Goal: Entertainment & Leisure: Consume media (video, audio)

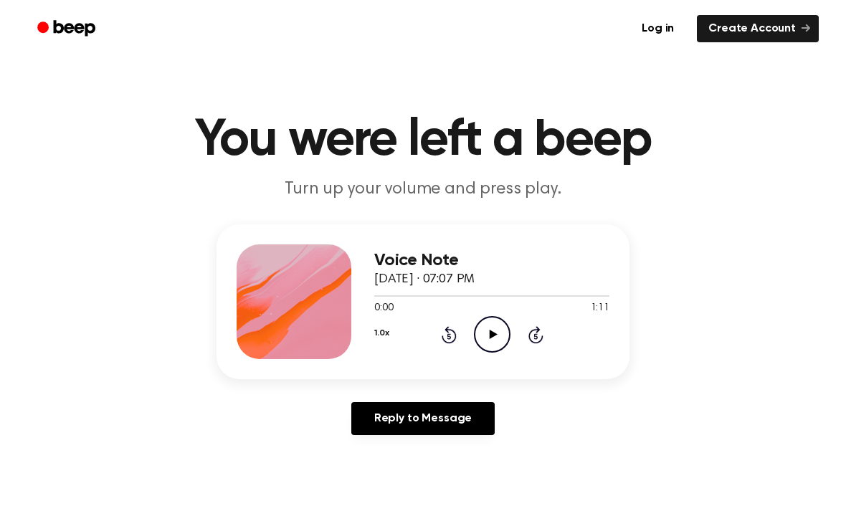
click at [503, 331] on icon "Play Audio" at bounding box center [492, 334] width 37 height 37
click at [470, 337] on div "1.0x Rewind 5 seconds Pause Audio Skip 5 seconds" at bounding box center [491, 334] width 235 height 37
click at [452, 341] on icon "Rewind 5 seconds" at bounding box center [449, 335] width 16 height 19
click at [443, 331] on icon "Rewind 5 seconds" at bounding box center [449, 335] width 16 height 19
click at [446, 326] on icon "Rewind 5 seconds" at bounding box center [449, 335] width 16 height 19
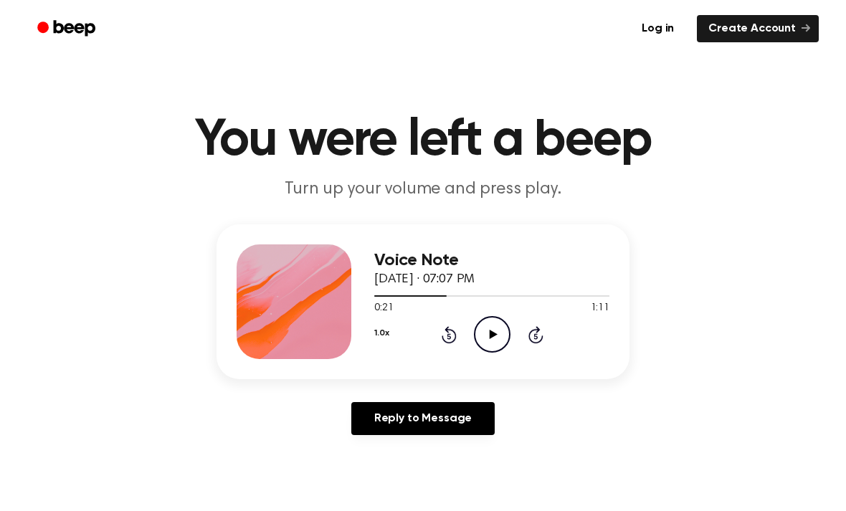
click at [507, 338] on icon "Play Audio" at bounding box center [492, 334] width 37 height 37
click at [507, 326] on circle at bounding box center [492, 334] width 35 height 35
click at [496, 329] on icon "Play Audio" at bounding box center [492, 334] width 37 height 37
click at [498, 336] on icon "Pause Audio" at bounding box center [492, 334] width 37 height 37
click at [498, 331] on icon "Play Audio" at bounding box center [492, 334] width 37 height 37
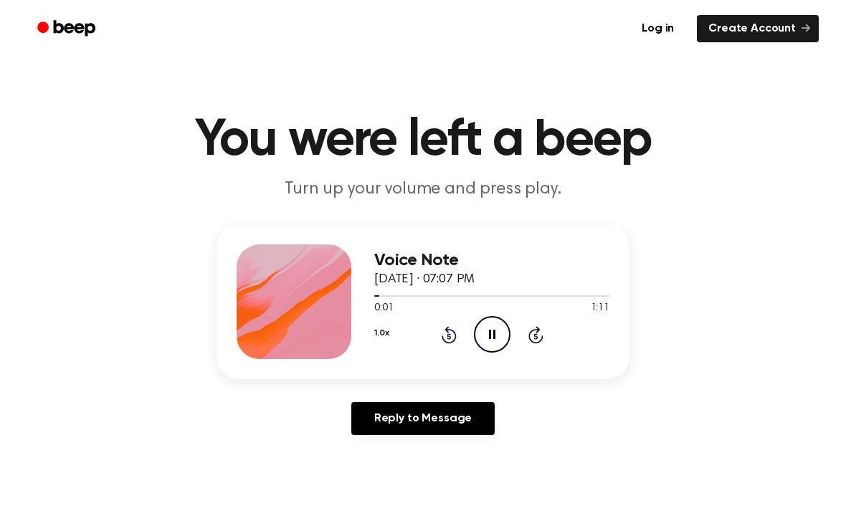
click at [539, 329] on icon at bounding box center [536, 334] width 15 height 17
click at [449, 326] on icon "Rewind 5 seconds" at bounding box center [449, 335] width 16 height 19
click at [501, 334] on icon "Pause Audio" at bounding box center [492, 334] width 37 height 37
click at [500, 335] on icon "Play Audio" at bounding box center [492, 334] width 37 height 37
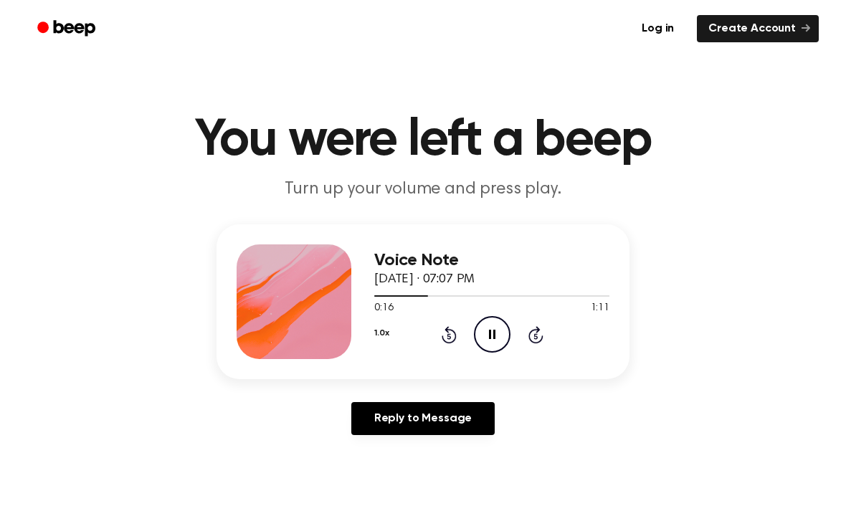
click at [496, 334] on icon "Pause Audio" at bounding box center [492, 334] width 37 height 37
click at [503, 332] on icon "Play Audio" at bounding box center [492, 334] width 37 height 37
click at [503, 332] on icon "Pause Audio" at bounding box center [492, 334] width 37 height 37
click at [493, 330] on icon "Play Audio" at bounding box center [492, 334] width 37 height 37
click at [495, 342] on icon "Pause Audio" at bounding box center [492, 334] width 37 height 37
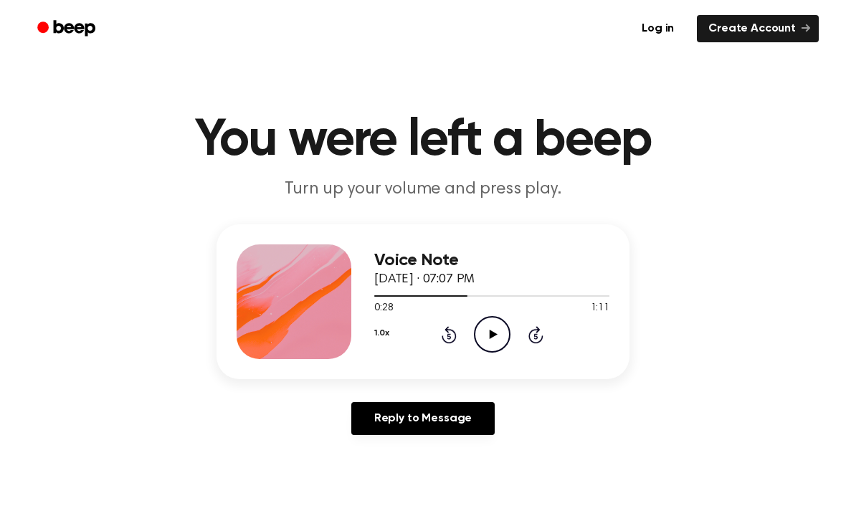
click at [446, 329] on icon at bounding box center [449, 334] width 15 height 17
click at [499, 331] on icon "Play Audio" at bounding box center [492, 334] width 37 height 37
click at [455, 326] on icon "Rewind 5 seconds" at bounding box center [449, 335] width 16 height 19
click at [489, 332] on icon at bounding box center [492, 334] width 6 height 9
click at [496, 336] on icon "Play Audio" at bounding box center [492, 334] width 37 height 37
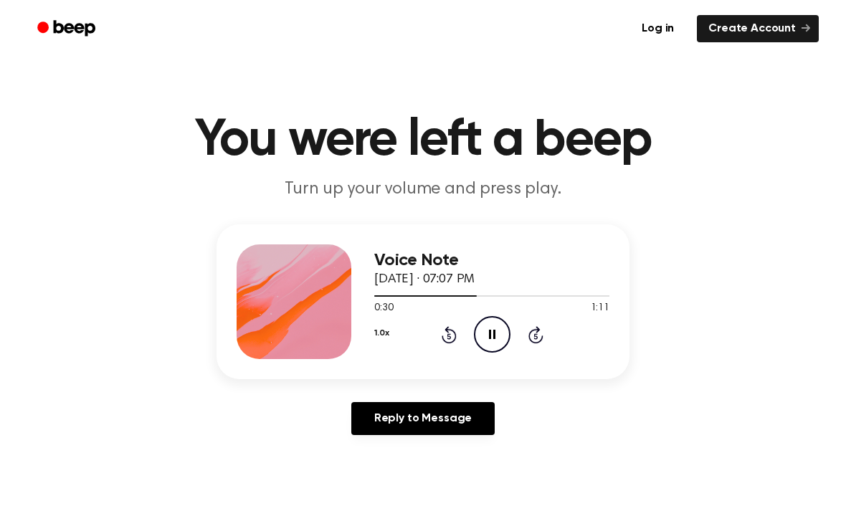
click at [496, 331] on icon "Pause Audio" at bounding box center [492, 334] width 37 height 37
click at [449, 337] on icon "Rewind 5 seconds" at bounding box center [449, 335] width 16 height 19
click at [501, 341] on icon "Play Audio" at bounding box center [492, 334] width 37 height 37
click at [506, 334] on icon "Pause Audio" at bounding box center [492, 334] width 37 height 37
click at [494, 330] on icon "Play Audio" at bounding box center [492, 334] width 37 height 37
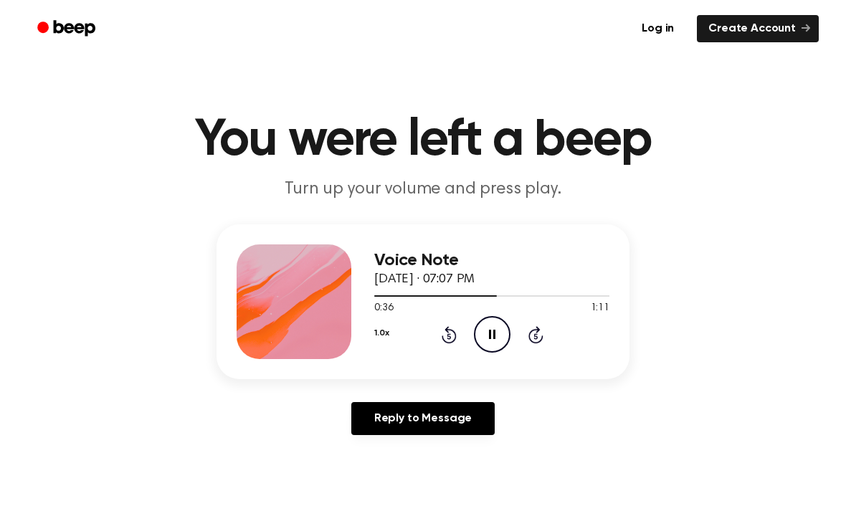
click at [500, 334] on icon "Pause Audio" at bounding box center [492, 334] width 37 height 37
click at [504, 341] on icon "Play Audio" at bounding box center [492, 334] width 37 height 37
click at [486, 343] on icon "Pause Audio" at bounding box center [492, 334] width 37 height 37
click at [495, 338] on icon "Play Audio" at bounding box center [492, 334] width 37 height 37
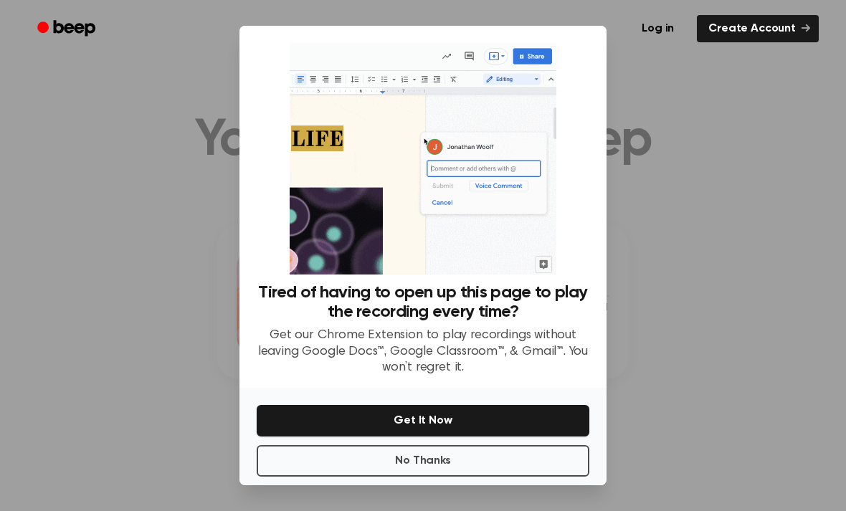
click at [474, 477] on button "No Thanks" at bounding box center [423, 461] width 333 height 32
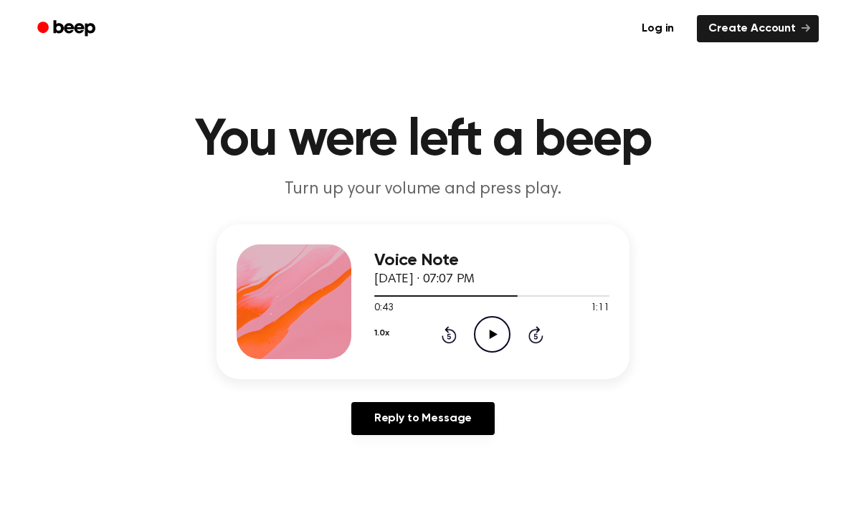
click at [499, 336] on icon "Play Audio" at bounding box center [492, 334] width 37 height 37
click at [503, 333] on icon "Pause Audio" at bounding box center [492, 334] width 37 height 37
click at [502, 328] on icon "Play Audio" at bounding box center [492, 334] width 37 height 37
click at [491, 336] on icon at bounding box center [492, 334] width 6 height 9
click at [499, 335] on icon "Play Audio" at bounding box center [492, 334] width 37 height 37
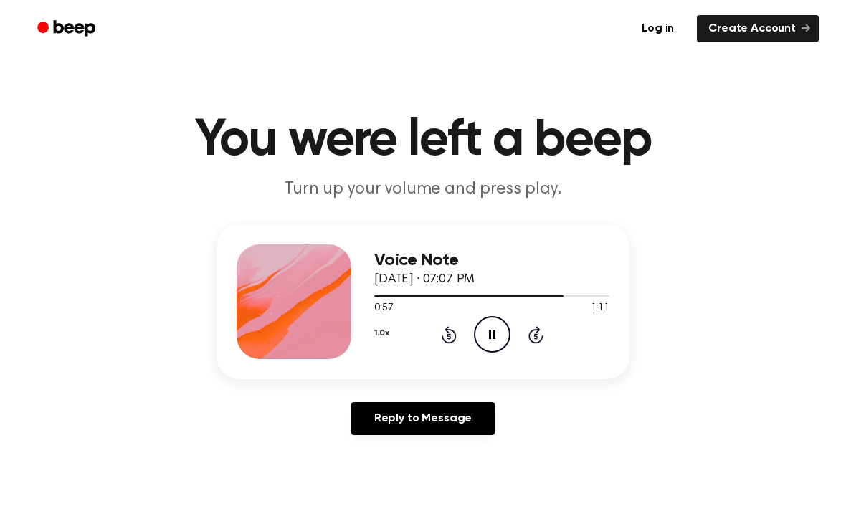
click at [499, 327] on icon "Pause Audio" at bounding box center [492, 334] width 37 height 37
click at [497, 335] on icon "Play Audio" at bounding box center [492, 334] width 37 height 37
click at [500, 331] on icon "Pause Audio" at bounding box center [492, 334] width 37 height 37
click at [505, 328] on icon "Play Audio" at bounding box center [492, 334] width 37 height 37
click at [501, 332] on icon "Pause Audio" at bounding box center [492, 334] width 37 height 37
